Goal: Understand process/instructions: Learn how to perform a task or action

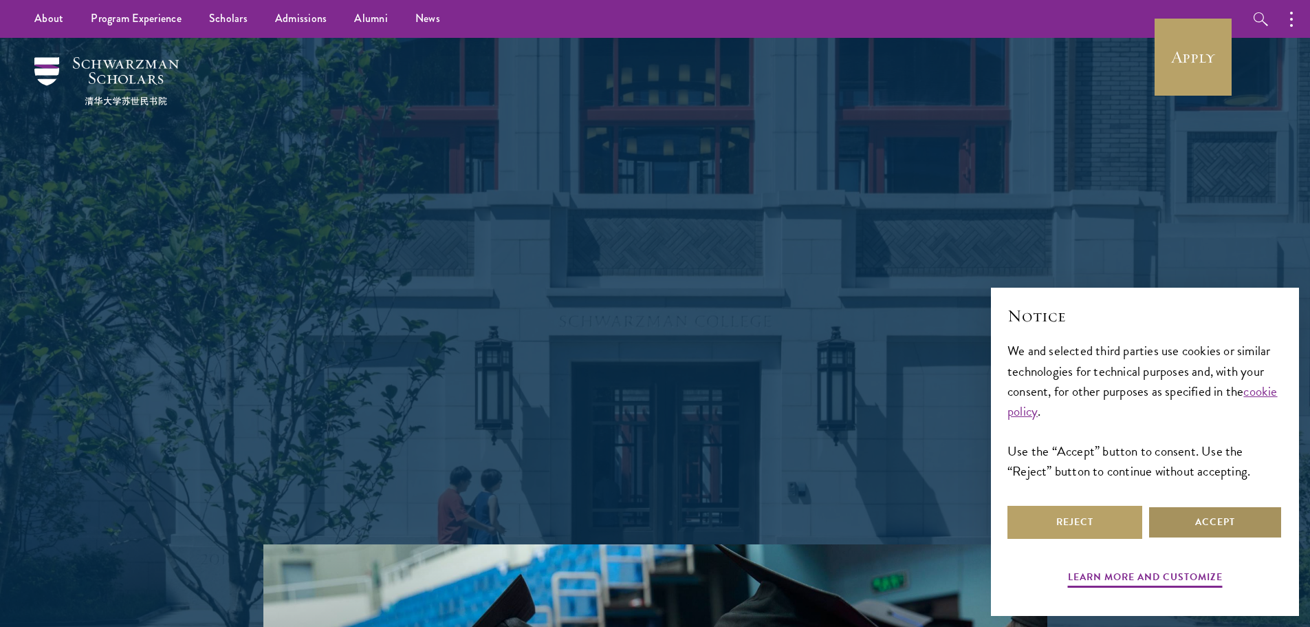
click at [1206, 519] on button "Accept" at bounding box center [1215, 522] width 135 height 33
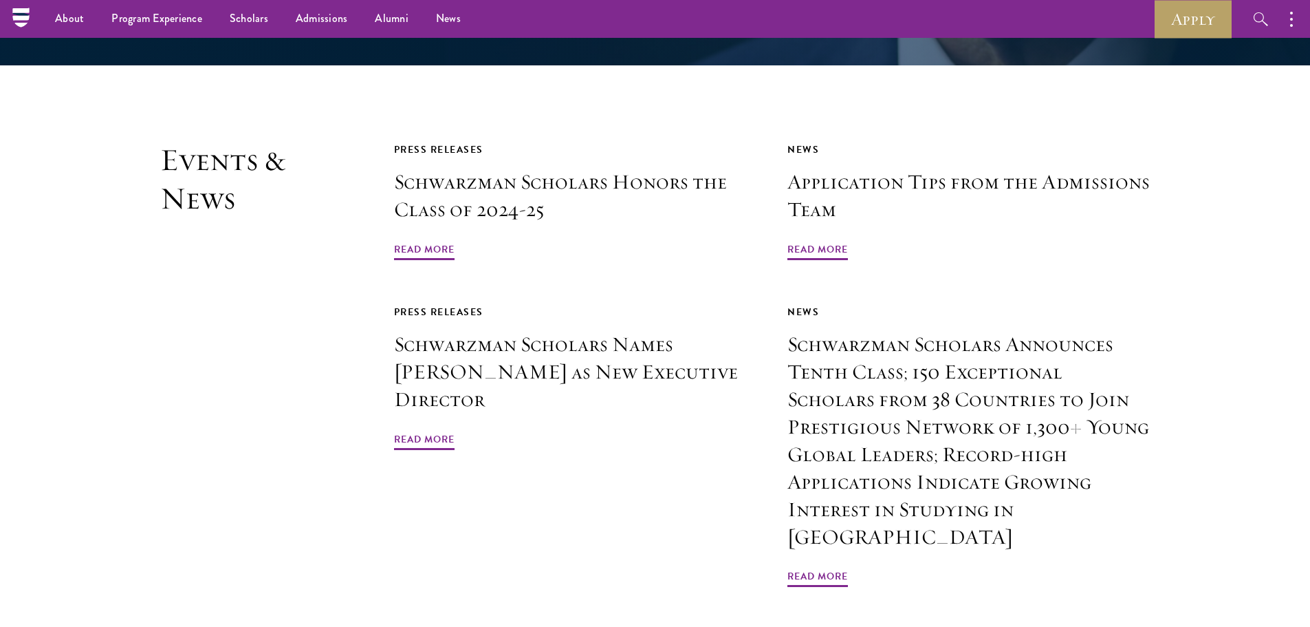
scroll to position [3064, 0]
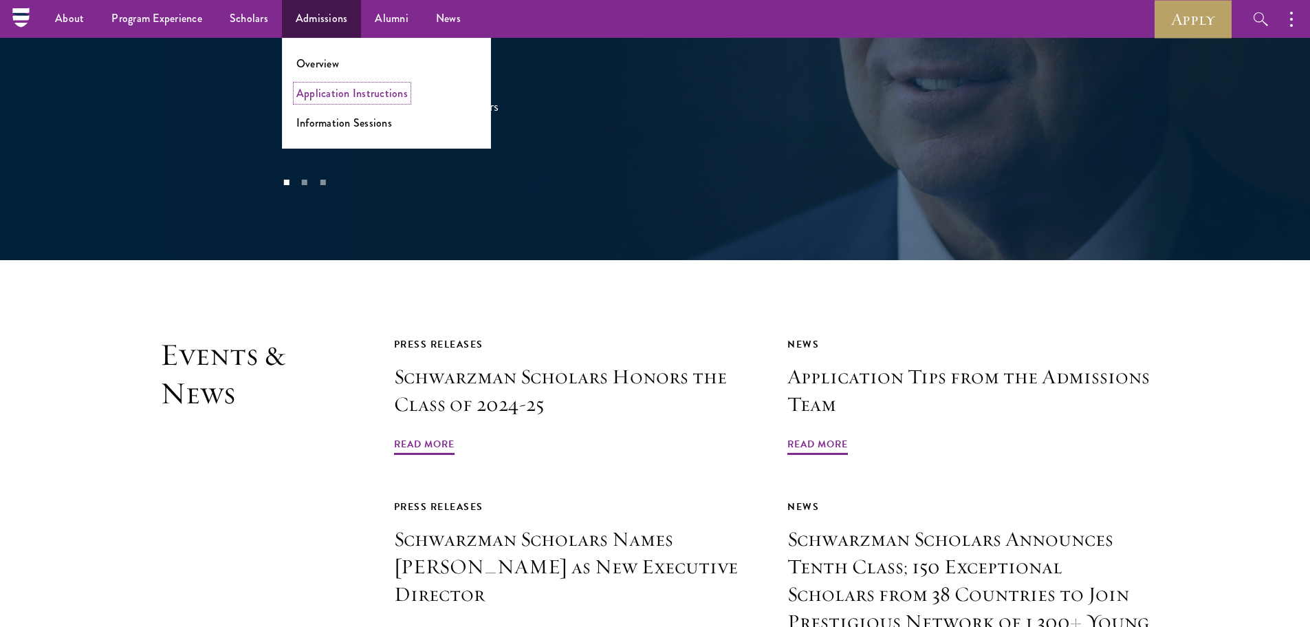
click at [327, 92] on link "Application Instructions" at bounding box center [351, 93] width 111 height 16
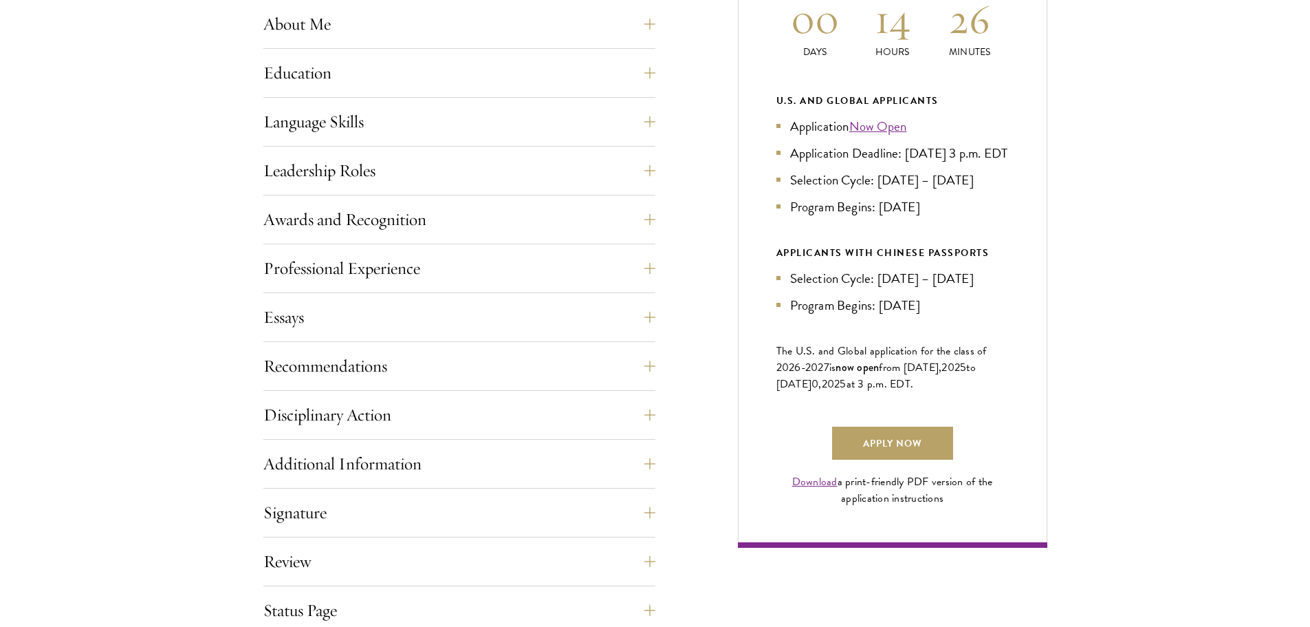
scroll to position [757, 0]
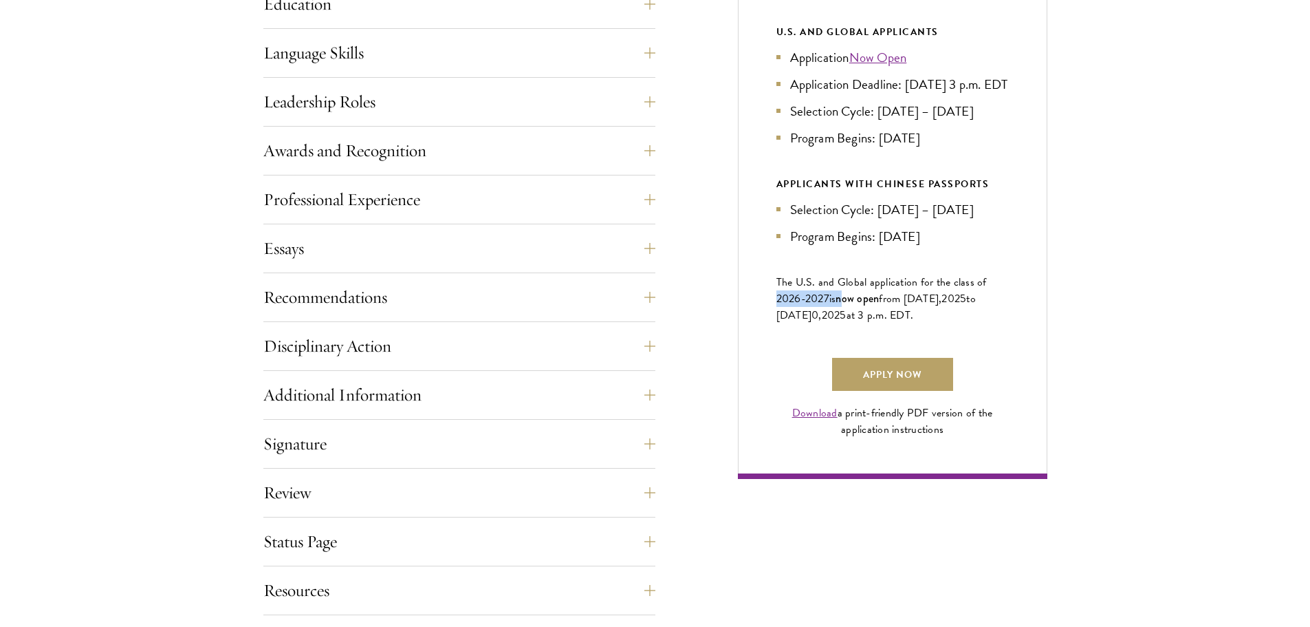
drag, startPoint x: 768, startPoint y: 317, endPoint x: 844, endPoint y: 322, distance: 76.5
click at [844, 322] on div "Current Selection Cycle: Countdown to [DATE] Application Deadline 00 Days 14 Ho…" at bounding box center [893, 139] width 310 height 679
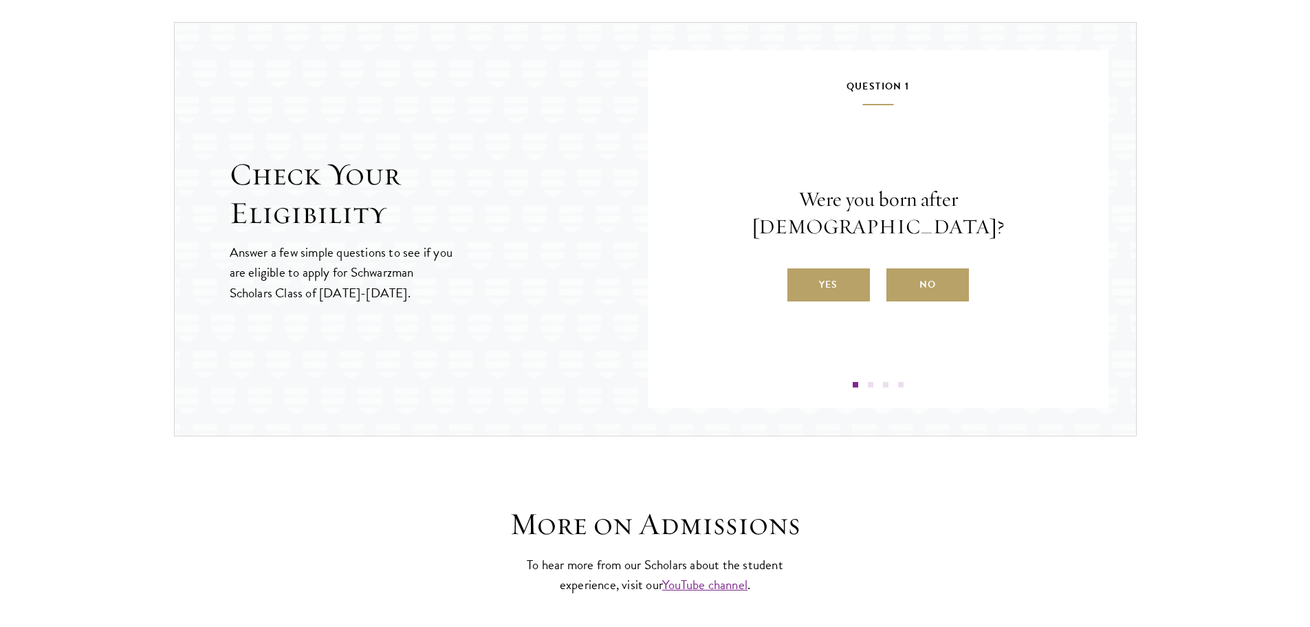
scroll to position [1513, 0]
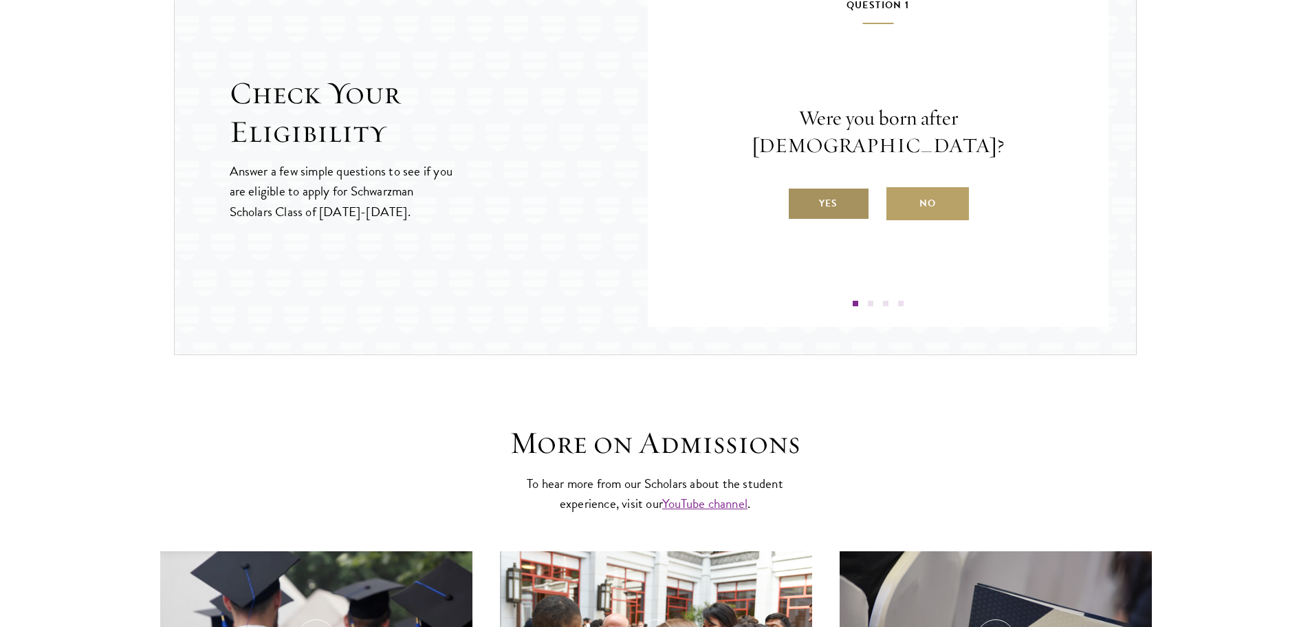
click at [845, 199] on label "Yes" at bounding box center [829, 203] width 83 height 33
click at [800, 199] on input "Yes" at bounding box center [794, 194] width 12 height 12
click at [845, 215] on label "Yes" at bounding box center [829, 203] width 83 height 33
click at [800, 201] on input "Yes" at bounding box center [794, 194] width 12 height 12
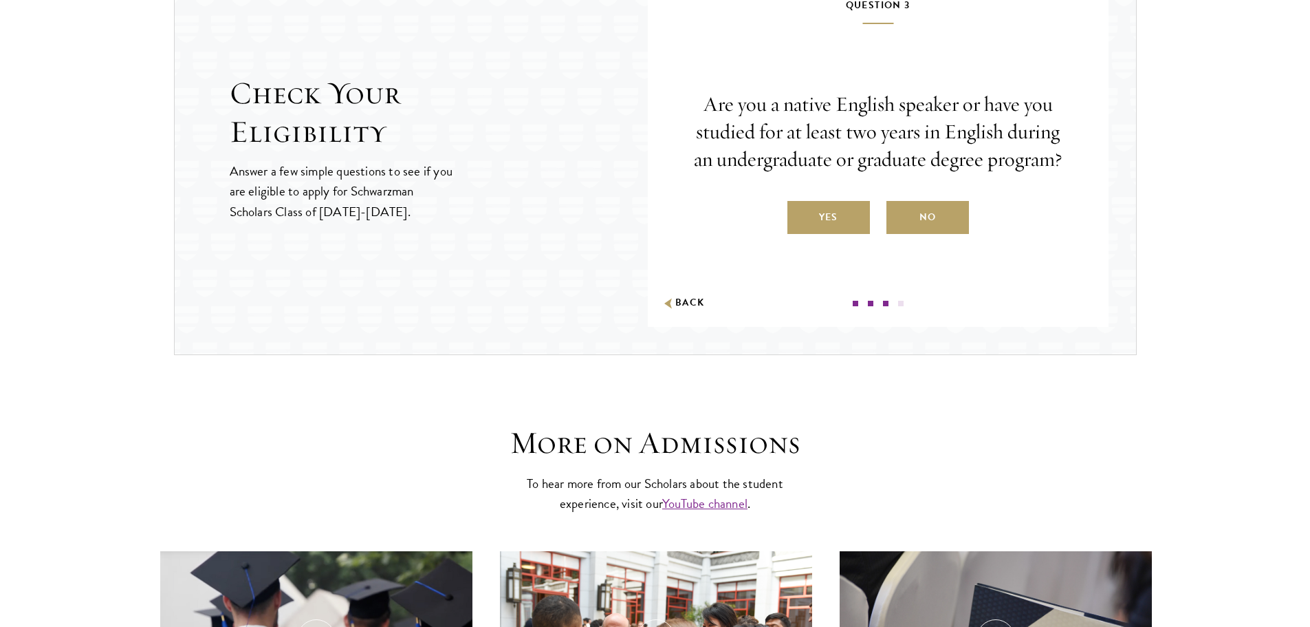
click at [845, 215] on label "Yes" at bounding box center [829, 217] width 83 height 33
click at [800, 215] on input "Yes" at bounding box center [794, 208] width 12 height 12
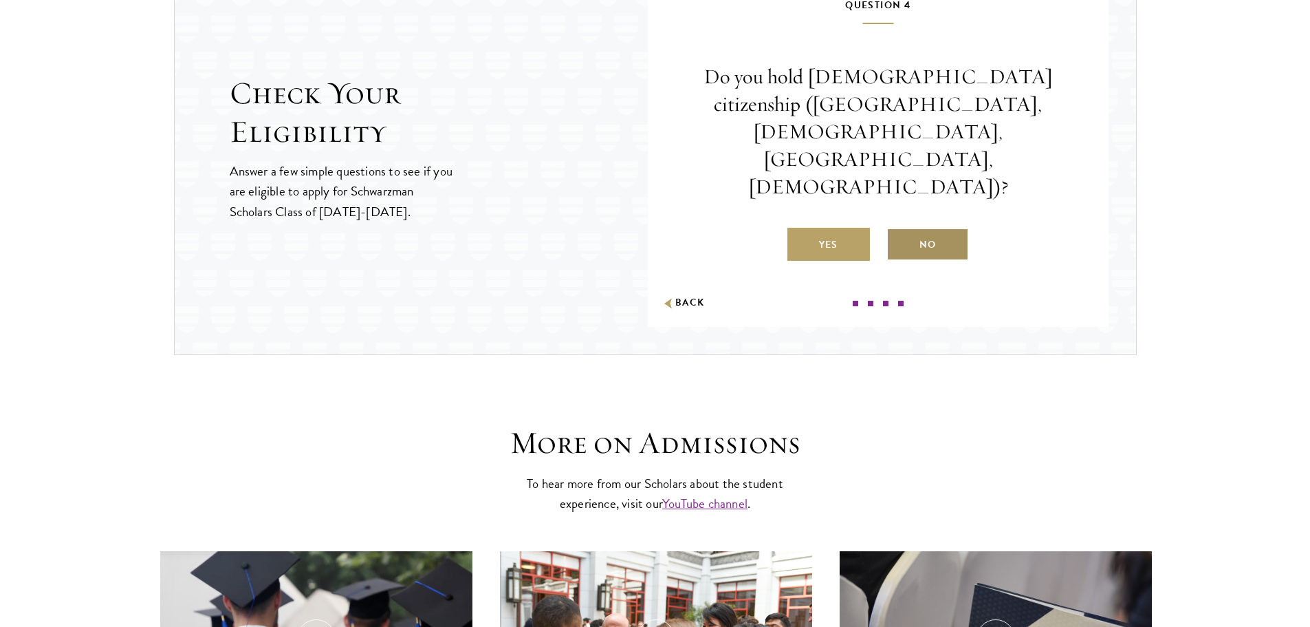
click at [905, 228] on label "No" at bounding box center [928, 244] width 83 height 33
click at [899, 230] on input "No" at bounding box center [893, 236] width 12 height 12
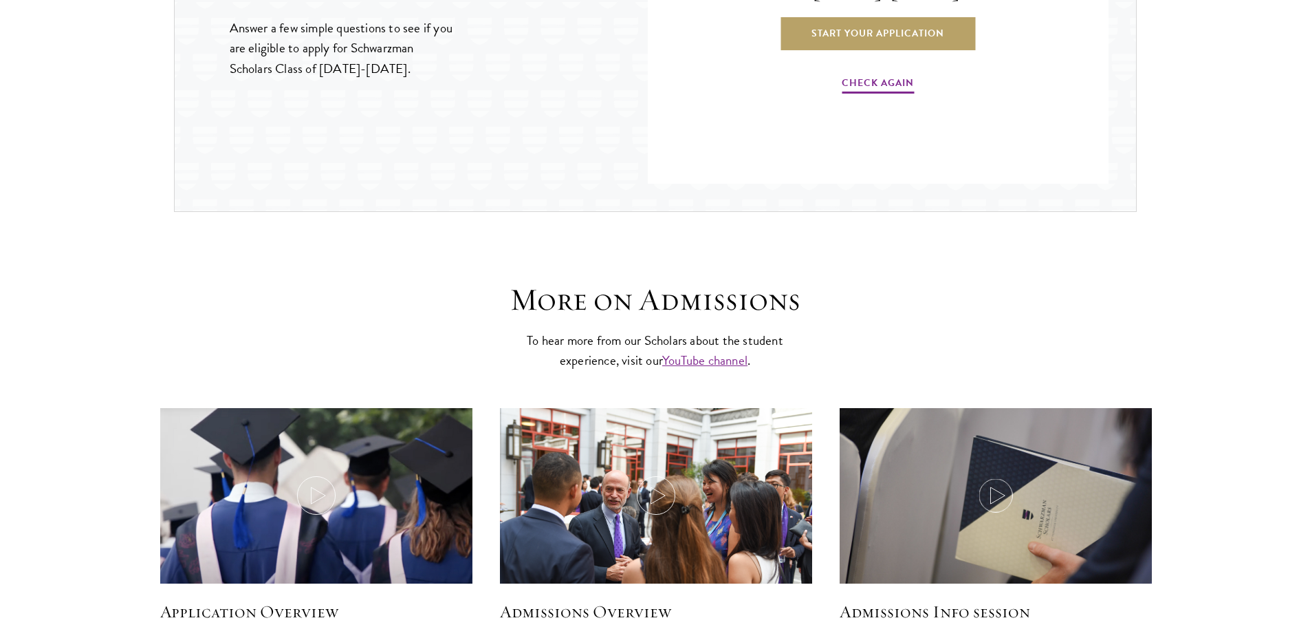
scroll to position [1788, 0]
